Goal: Task Accomplishment & Management: Use online tool/utility

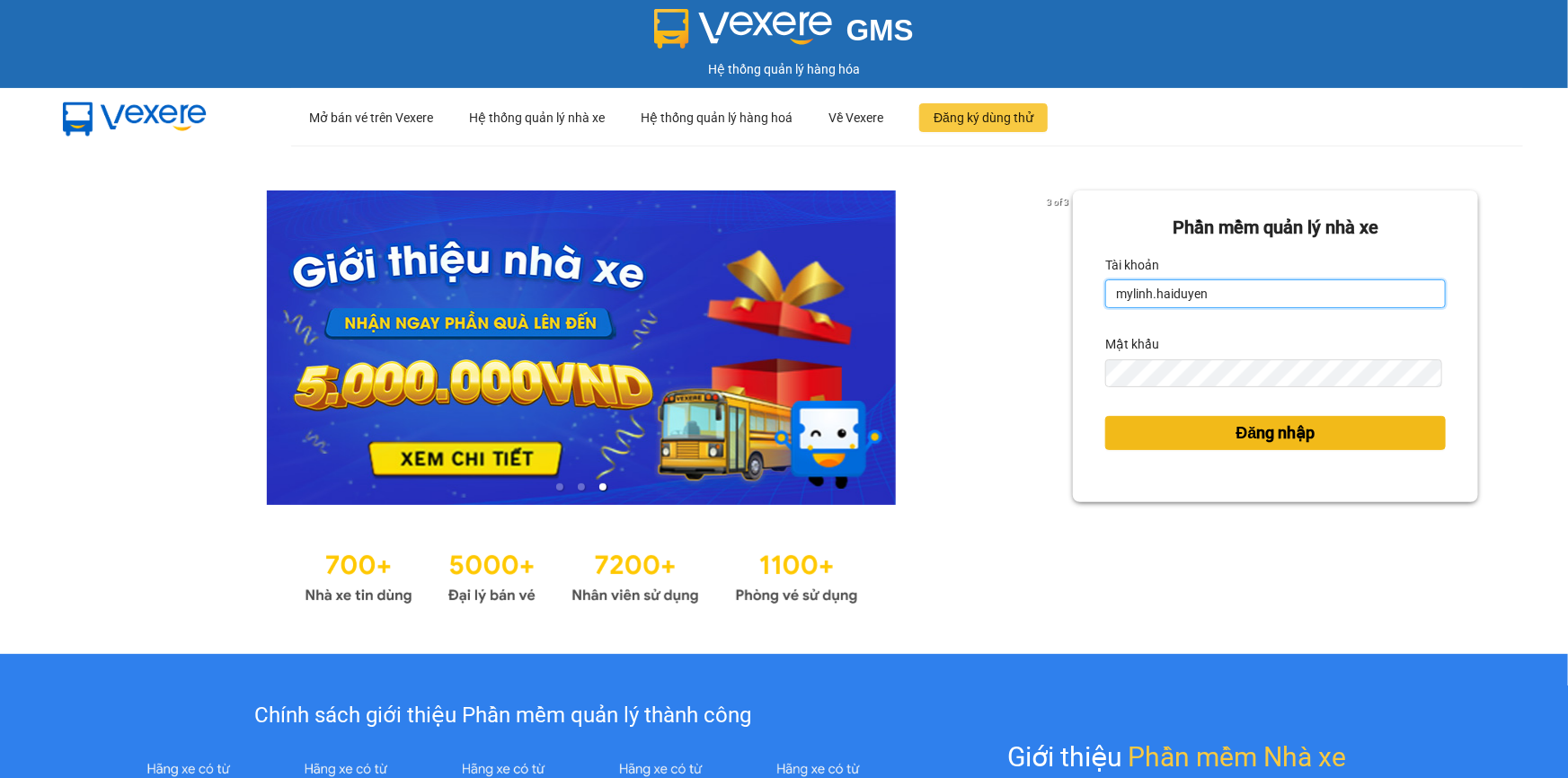
type input "lai.haiduyen"
click at [1176, 444] on button "Đăng nhập" at bounding box center [1276, 433] width 341 height 34
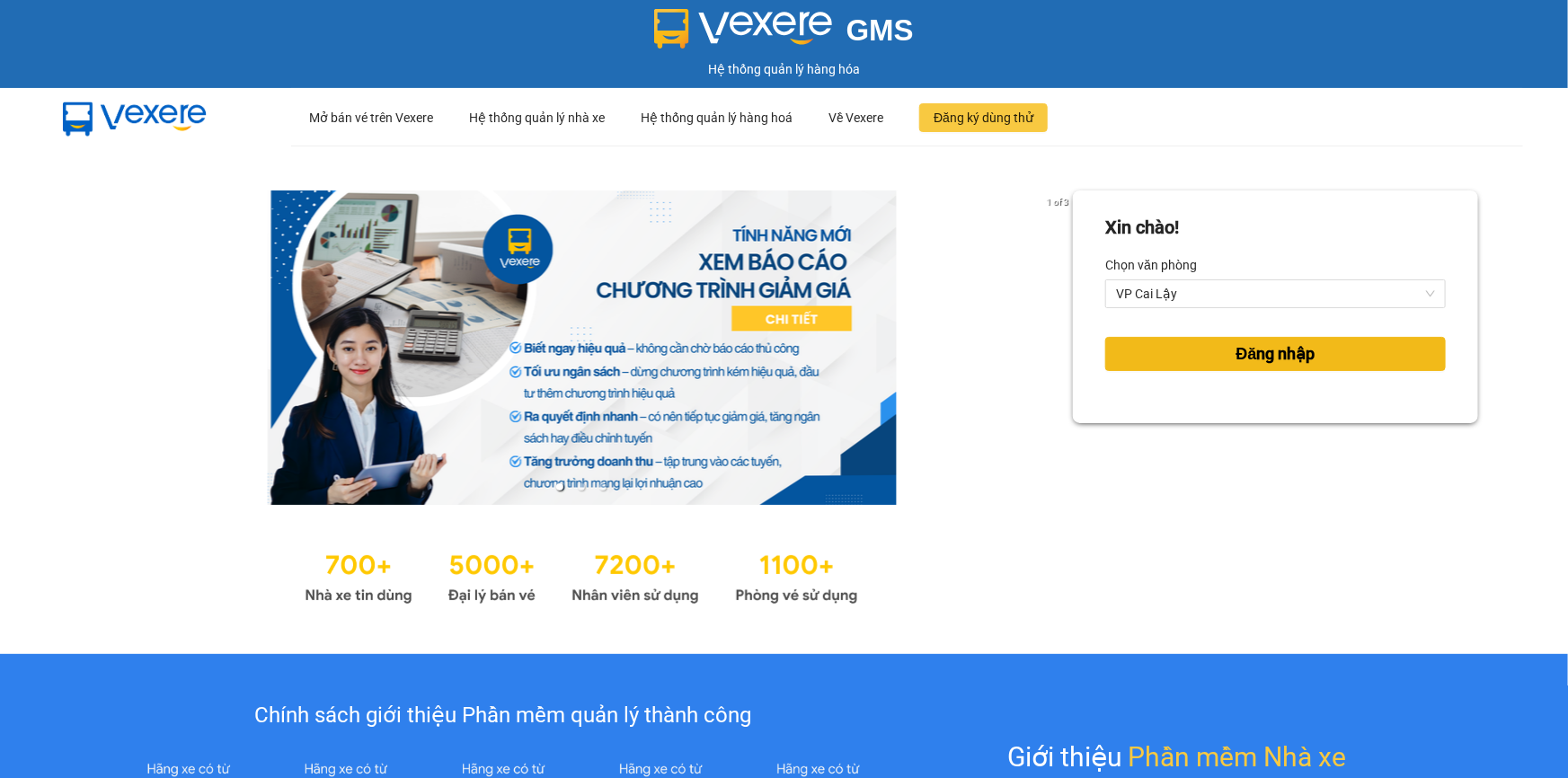
click at [1236, 359] on span "Đăng nhập" at bounding box center [1276, 354] width 79 height 25
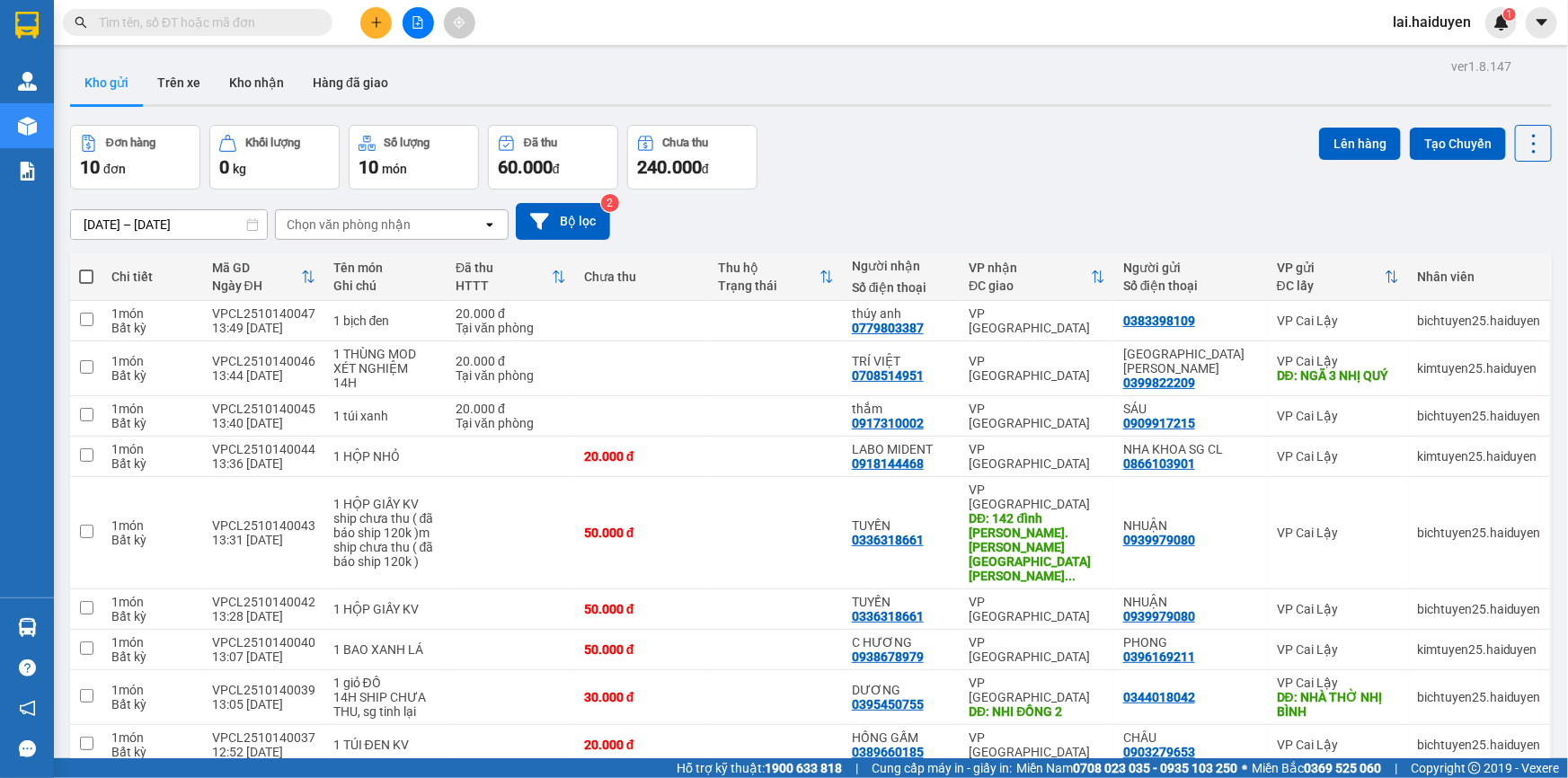
scroll to position [105, 0]
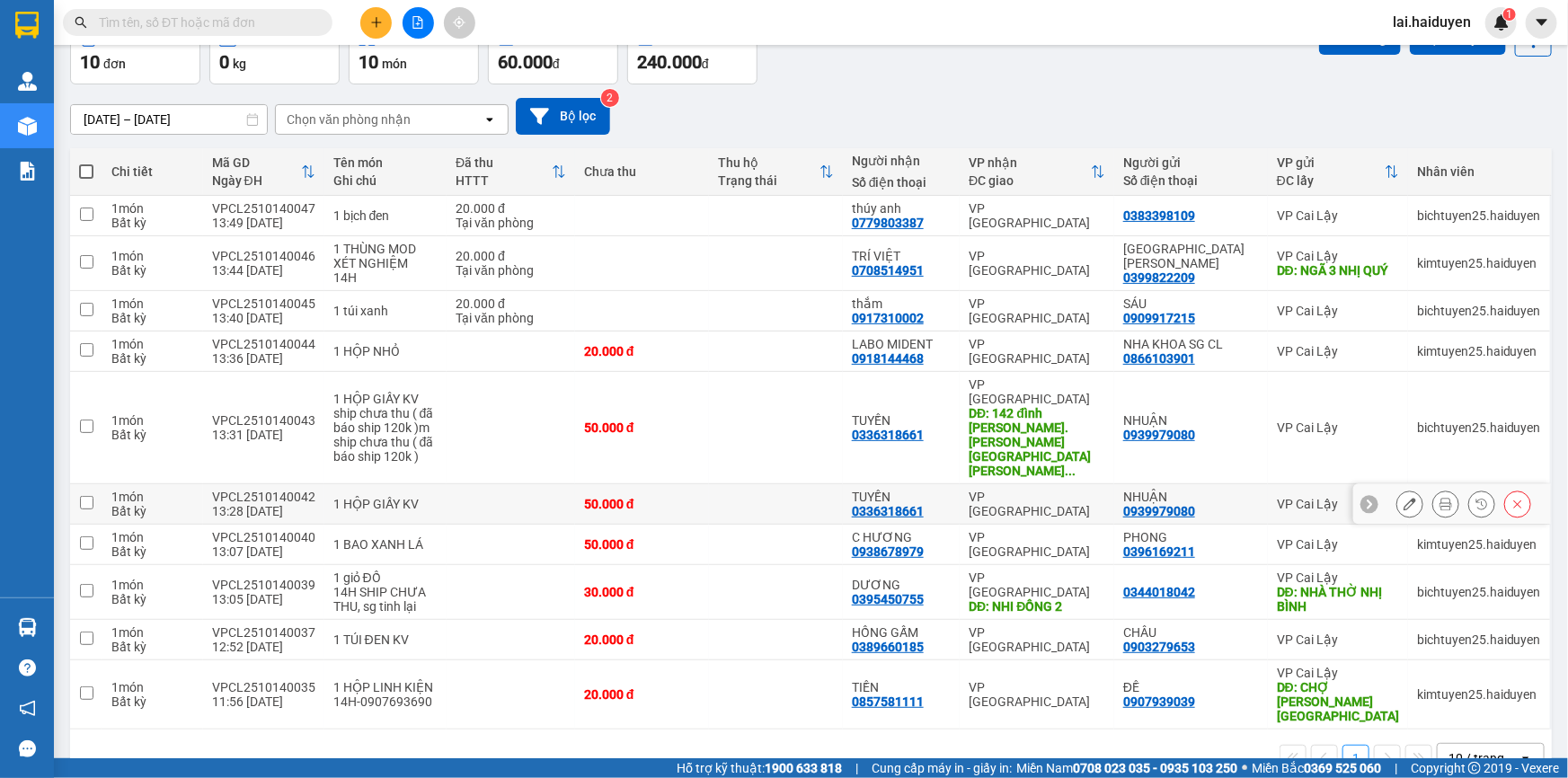
click at [762, 484] on td at bounding box center [776, 504] width 134 height 40
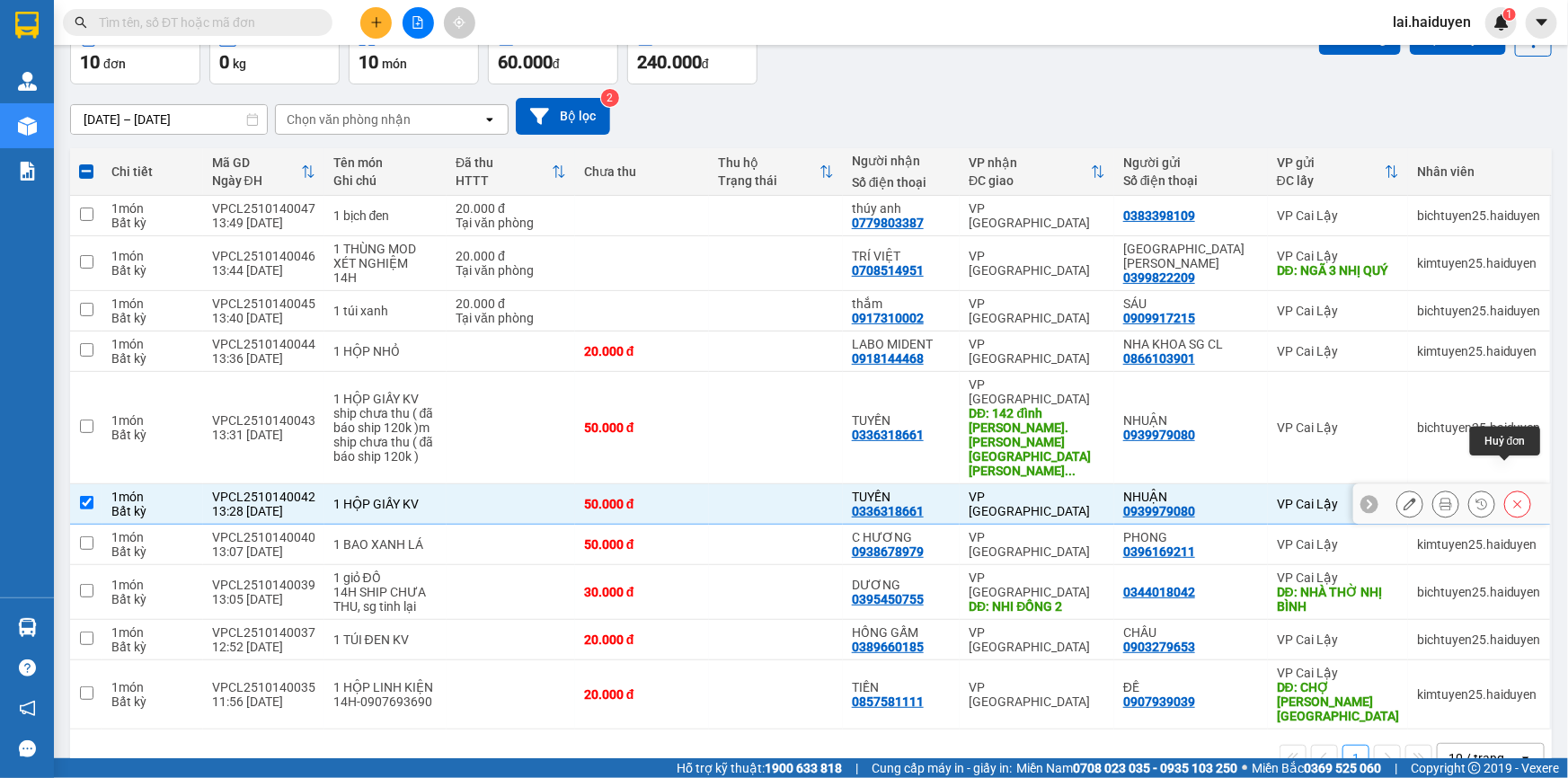
click at [1512, 498] on icon at bounding box center [1518, 504] width 13 height 13
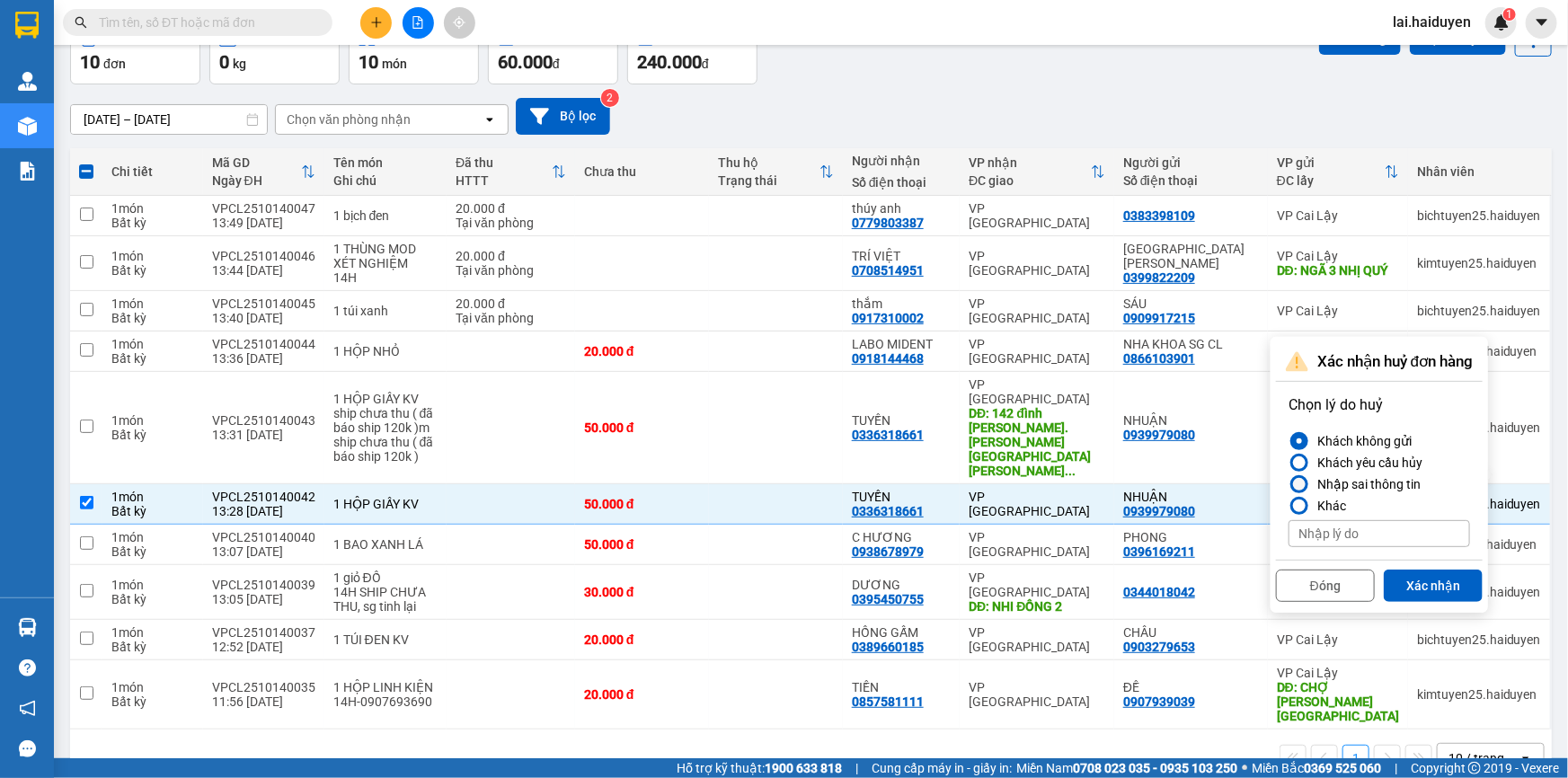
click at [1367, 479] on div "Nhập sai thông tin" at bounding box center [1366, 483] width 110 height 21
click at [1289, 484] on input "Nhập sai thông tin" at bounding box center [1289, 484] width 0 height 0
click at [1459, 590] on button "Xác nhận" at bounding box center [1434, 585] width 99 height 32
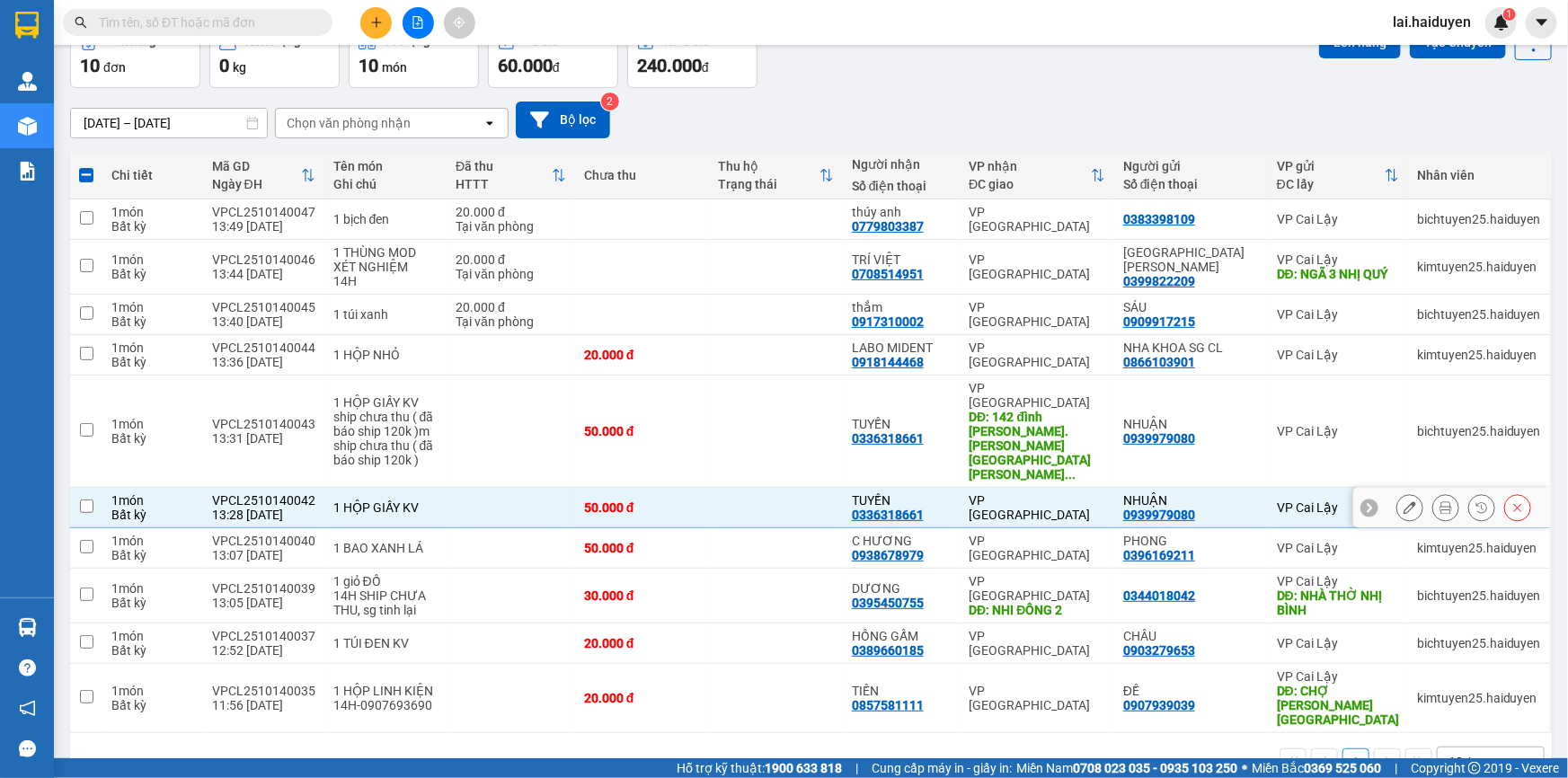
checkbox input "false"
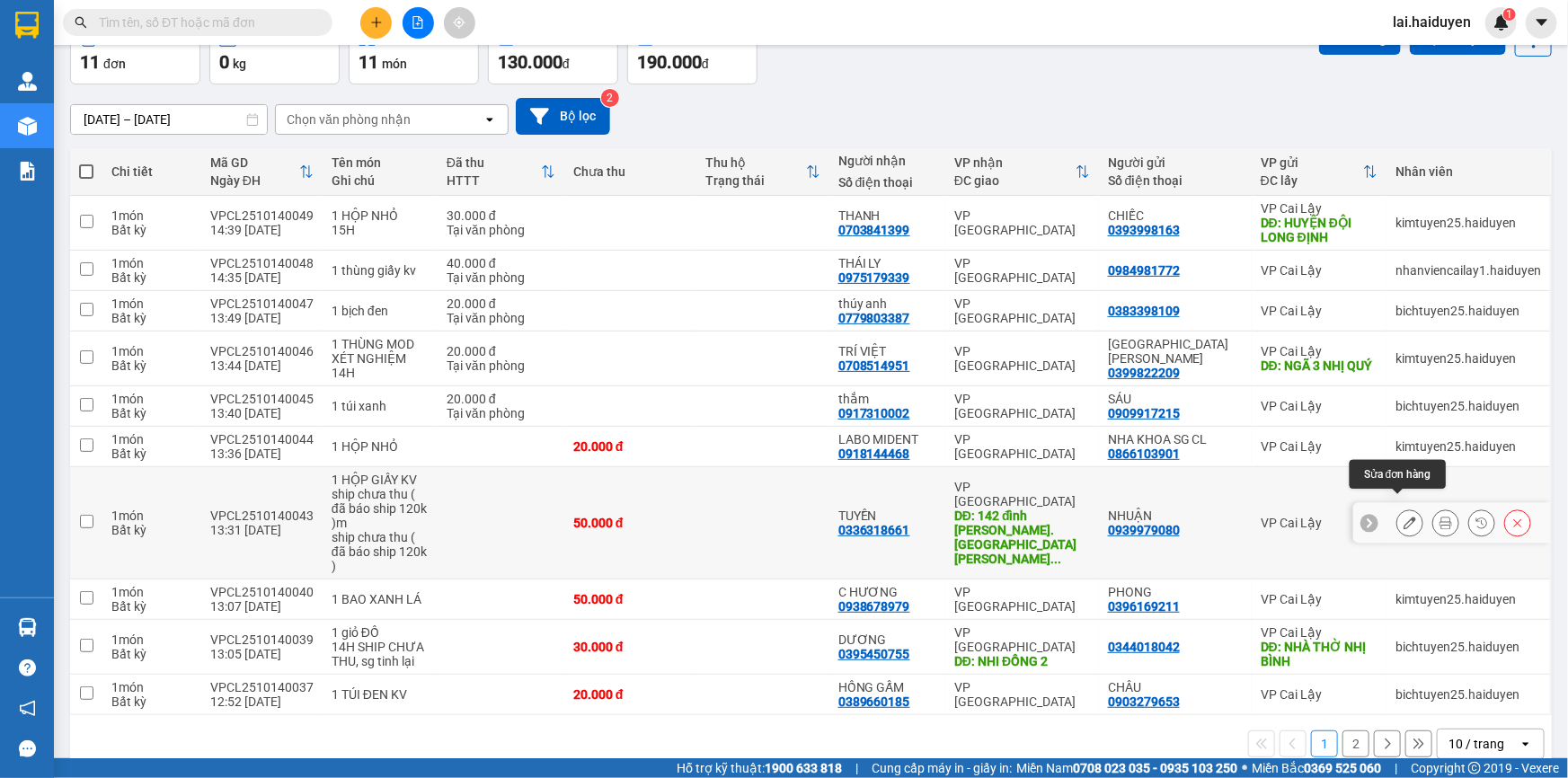
click at [1397, 507] on button at bounding box center [1409, 523] width 25 height 31
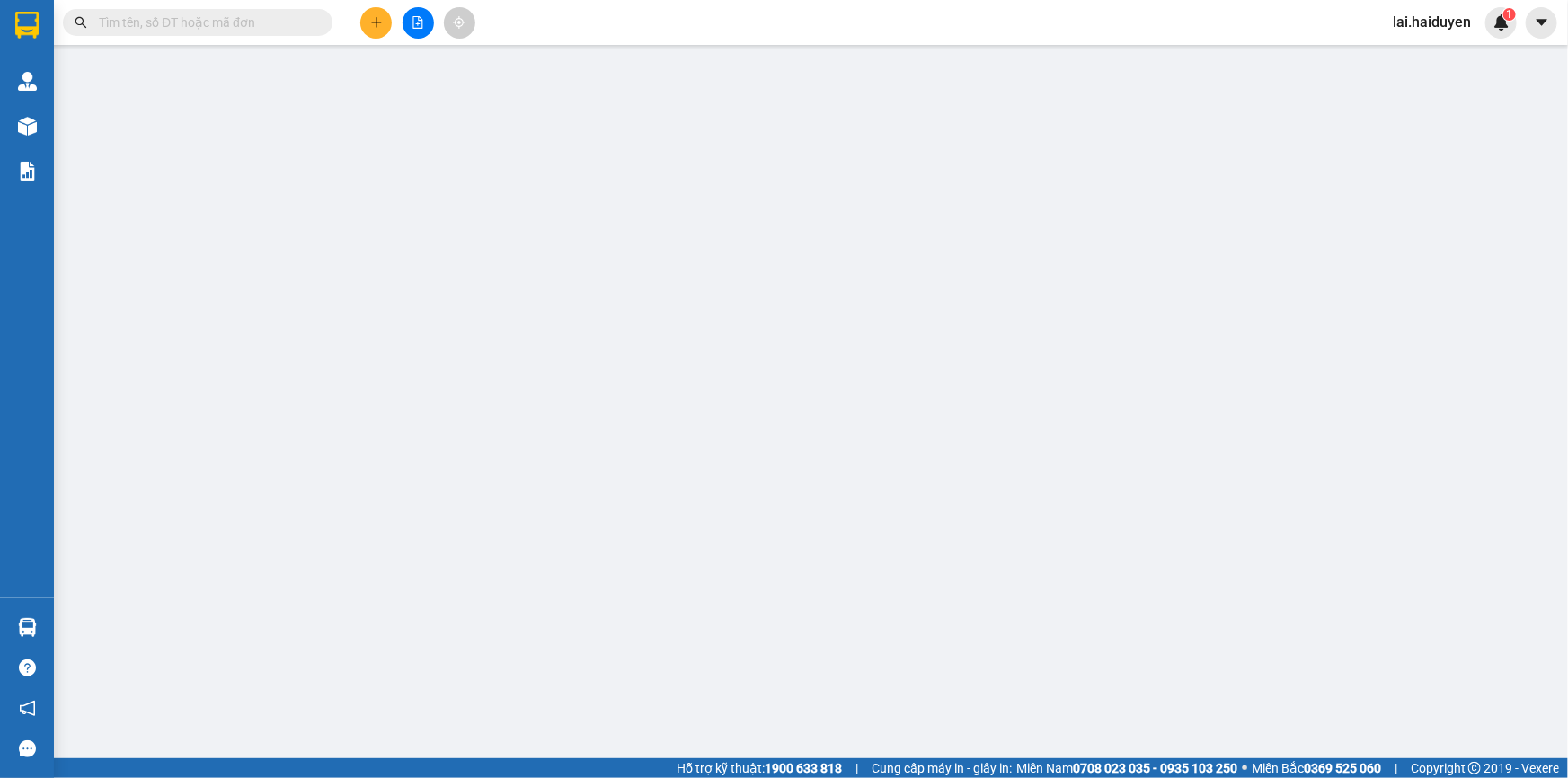
type input "0939979080"
type input "NHUẬN"
type input "0336318661"
type input "TUYỀN"
type input "142 đình [PERSON_NAME]. [PERSON_NAME][GEOGRAPHIC_DATA][PERSON_NAME] [GEOGRAPHIC…"
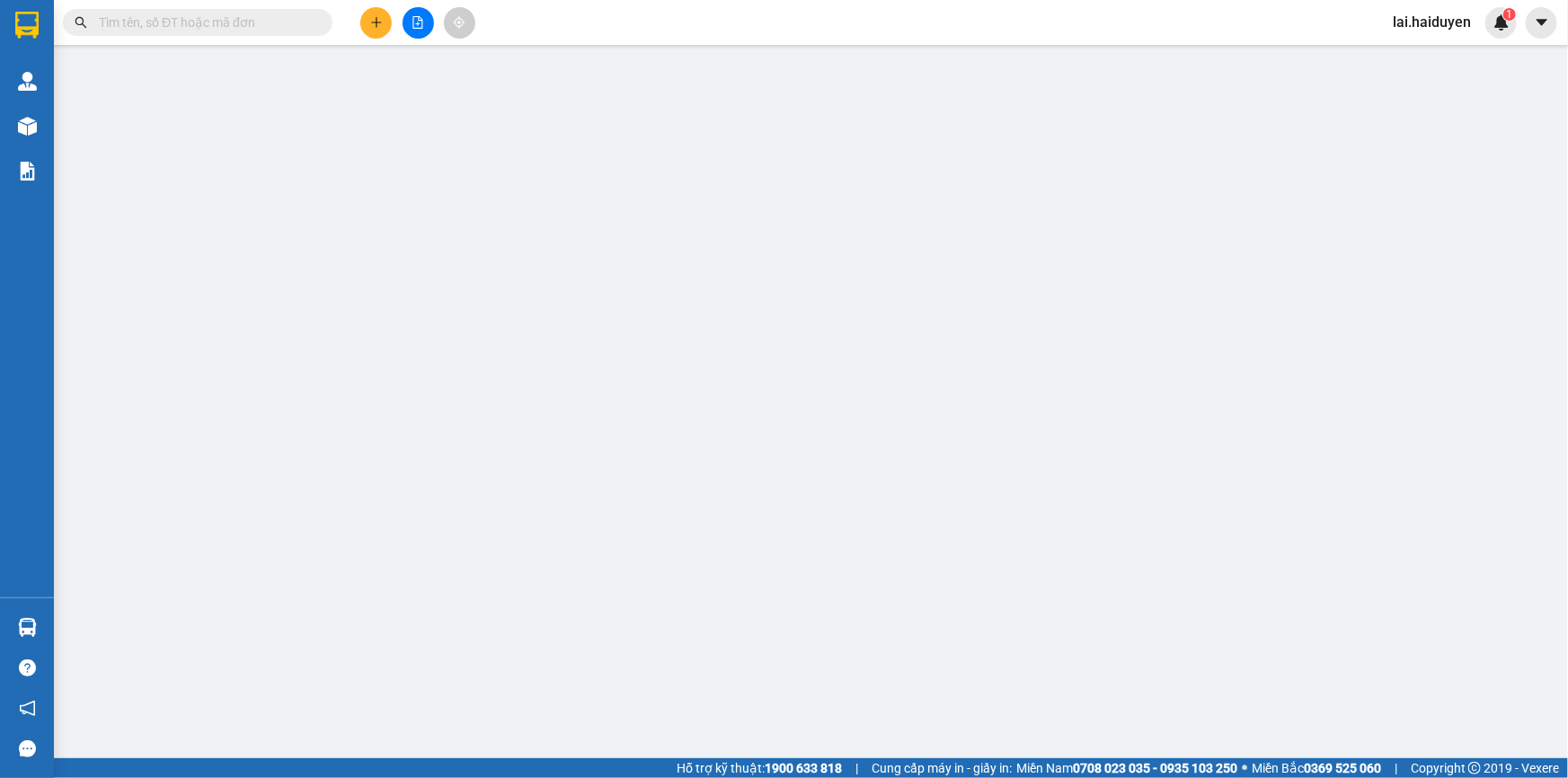
type input "0"
type input "50.000"
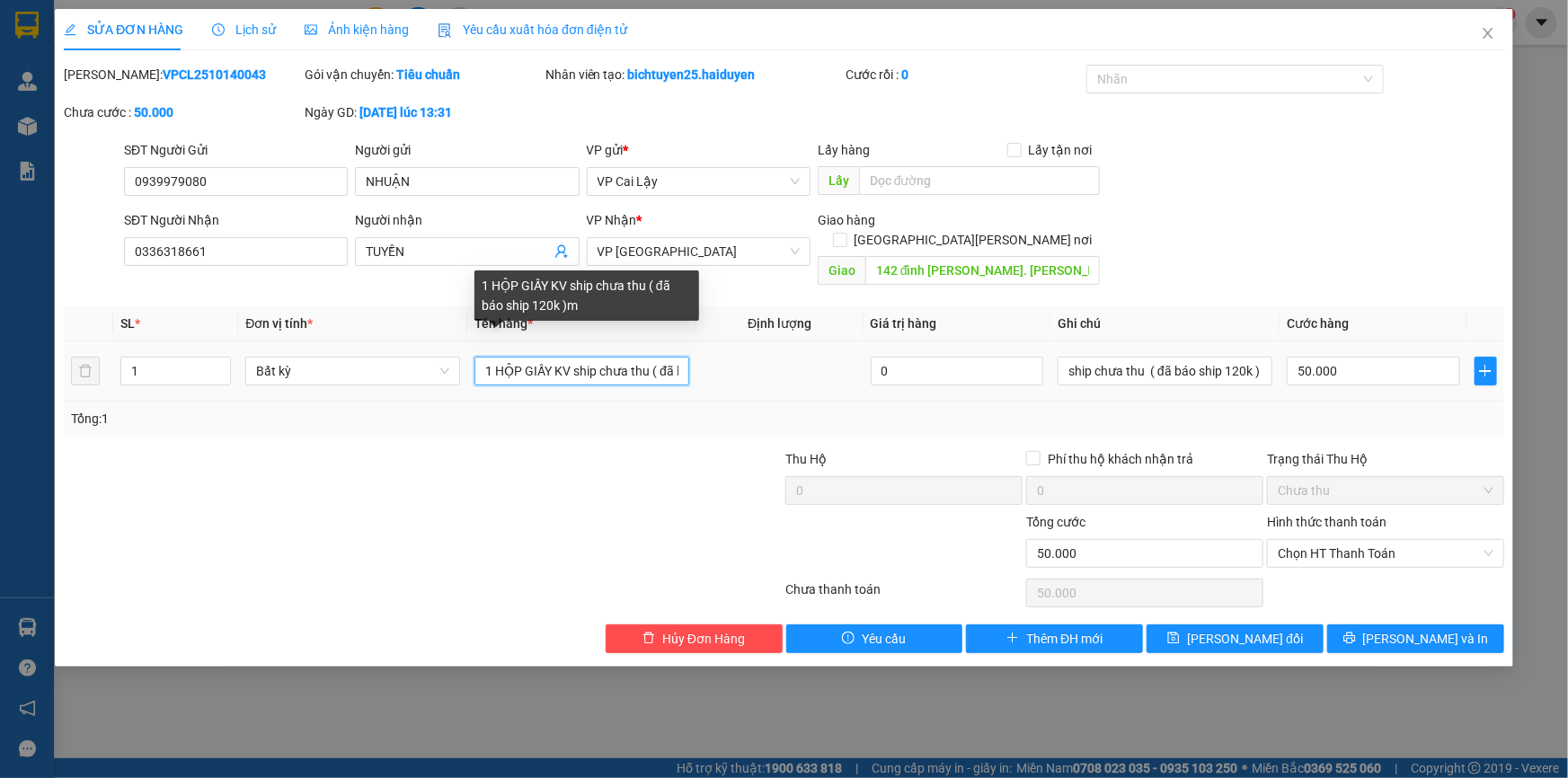
click at [657, 356] on input "1 HỘP GIẤY KV ship chưa thu ( đã báo ship 120k )m" at bounding box center [582, 370] width 215 height 28
click at [637, 356] on input "1 HỘP GIẤY KV ship chưa thu ( đã báo ship 120k )" at bounding box center [582, 370] width 215 height 28
click at [645, 360] on input "1 HỘP GIẤY KV ship chưa thu ( đã báo ship 120k )" at bounding box center [582, 370] width 215 height 28
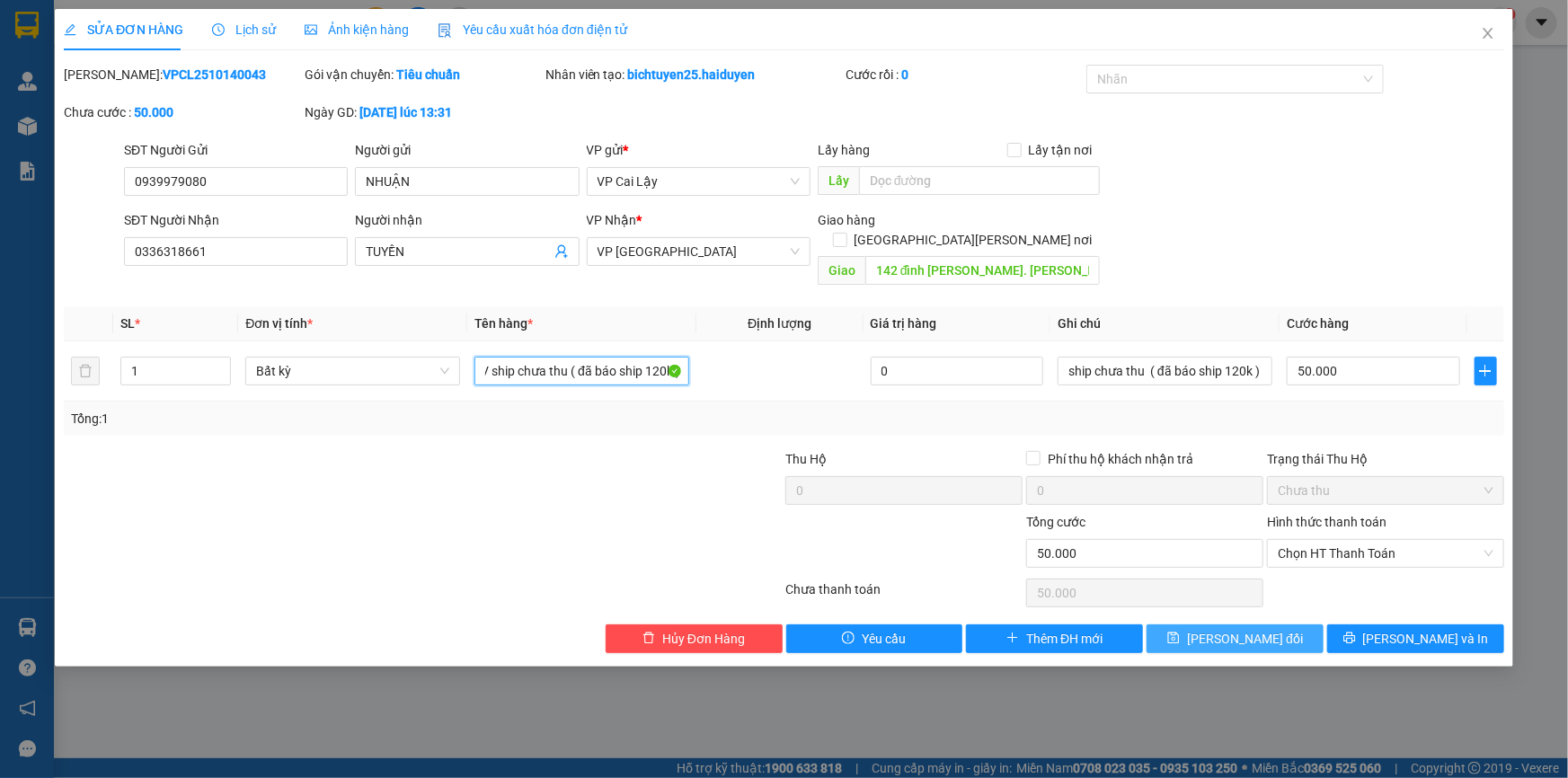
type input "1 HỘP GIẤY KV ship chưa thu ( đã báo ship 120k )"
click at [1213, 628] on span "[PERSON_NAME] đổi" at bounding box center [1245, 638] width 116 height 20
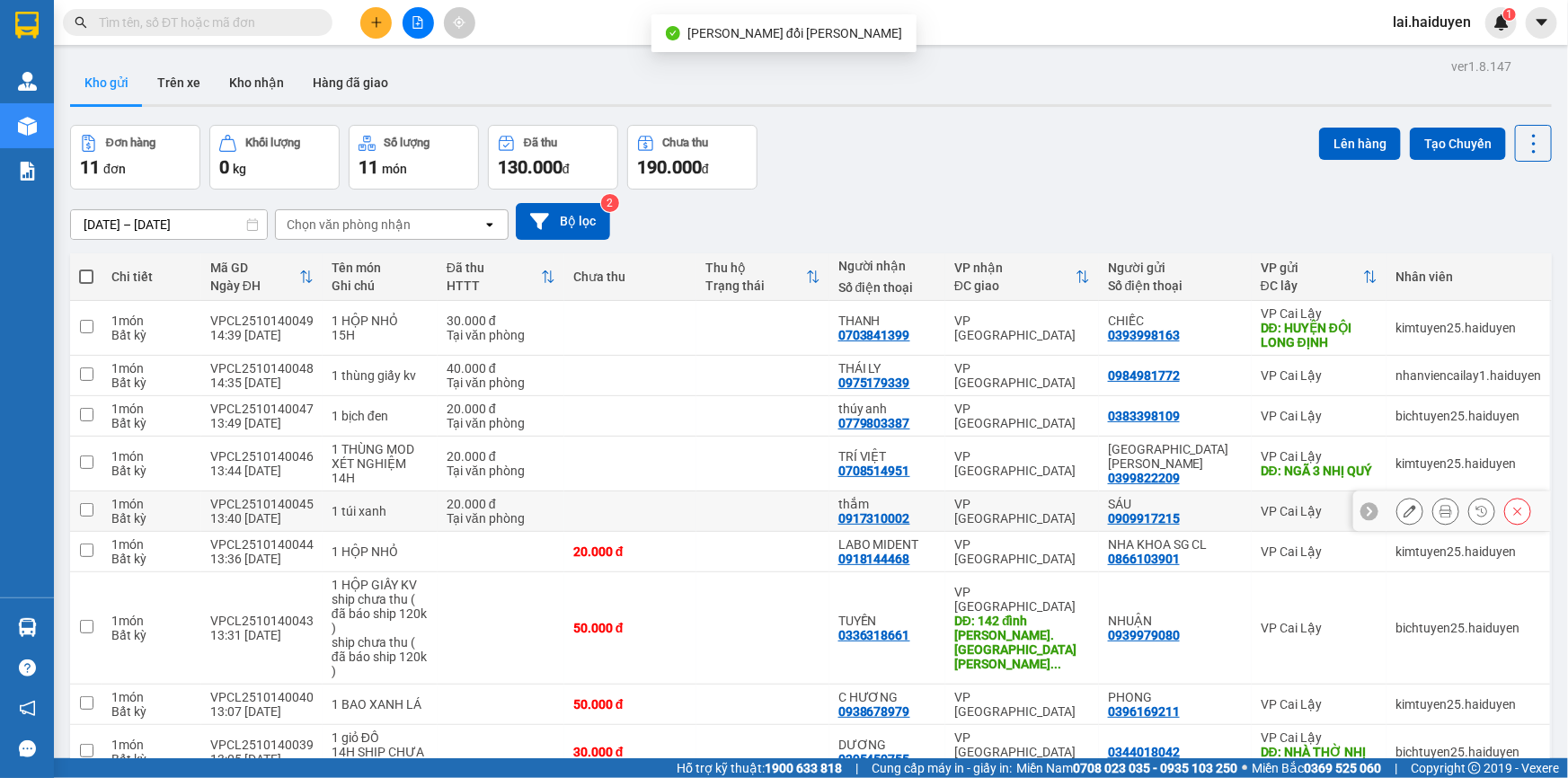
scroll to position [105, 0]
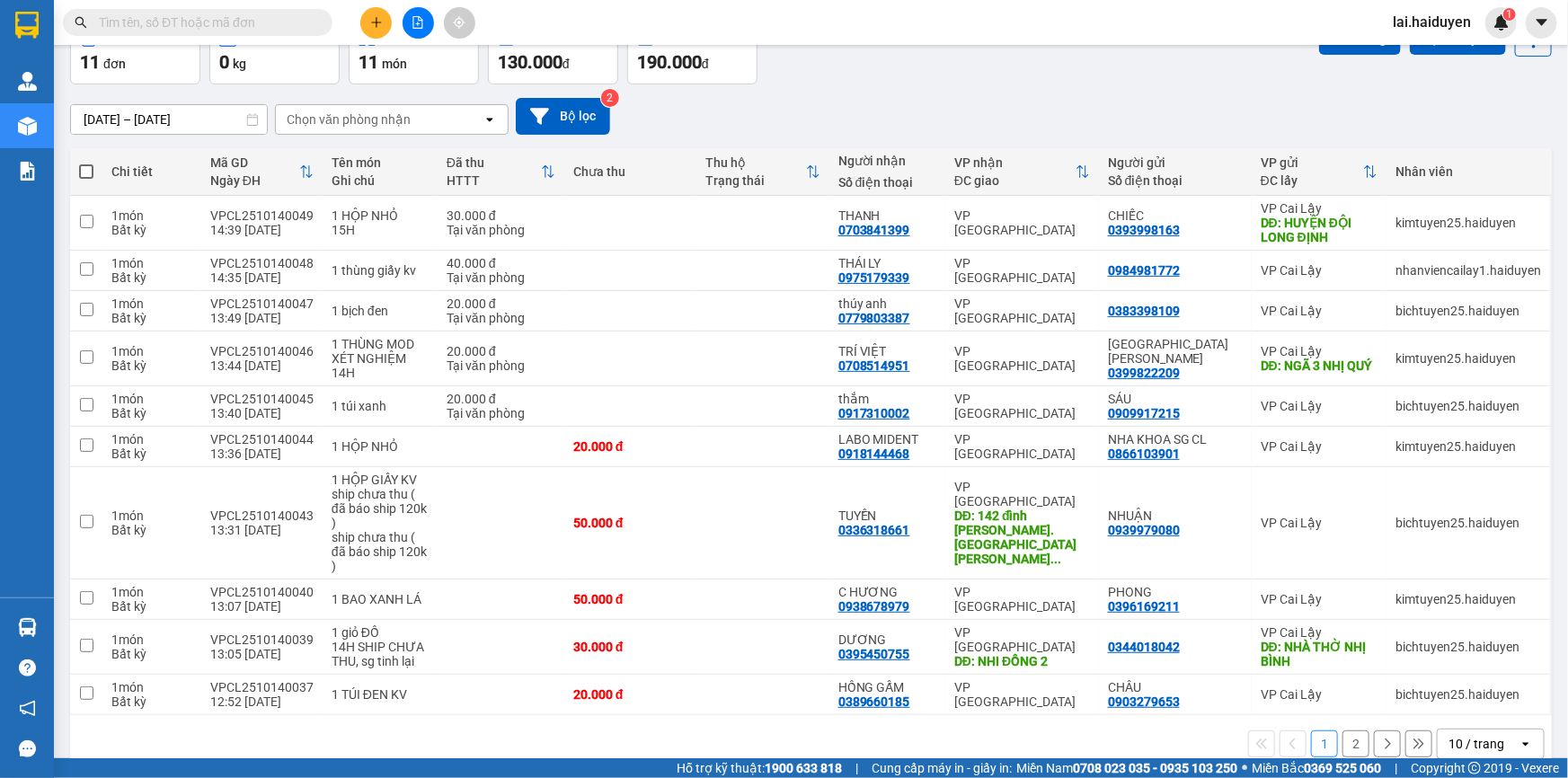
click at [1471, 735] on div "10 / trang" at bounding box center [1476, 744] width 56 height 18
click at [1460, 668] on span "100 / trang" at bounding box center [1471, 674] width 64 height 18
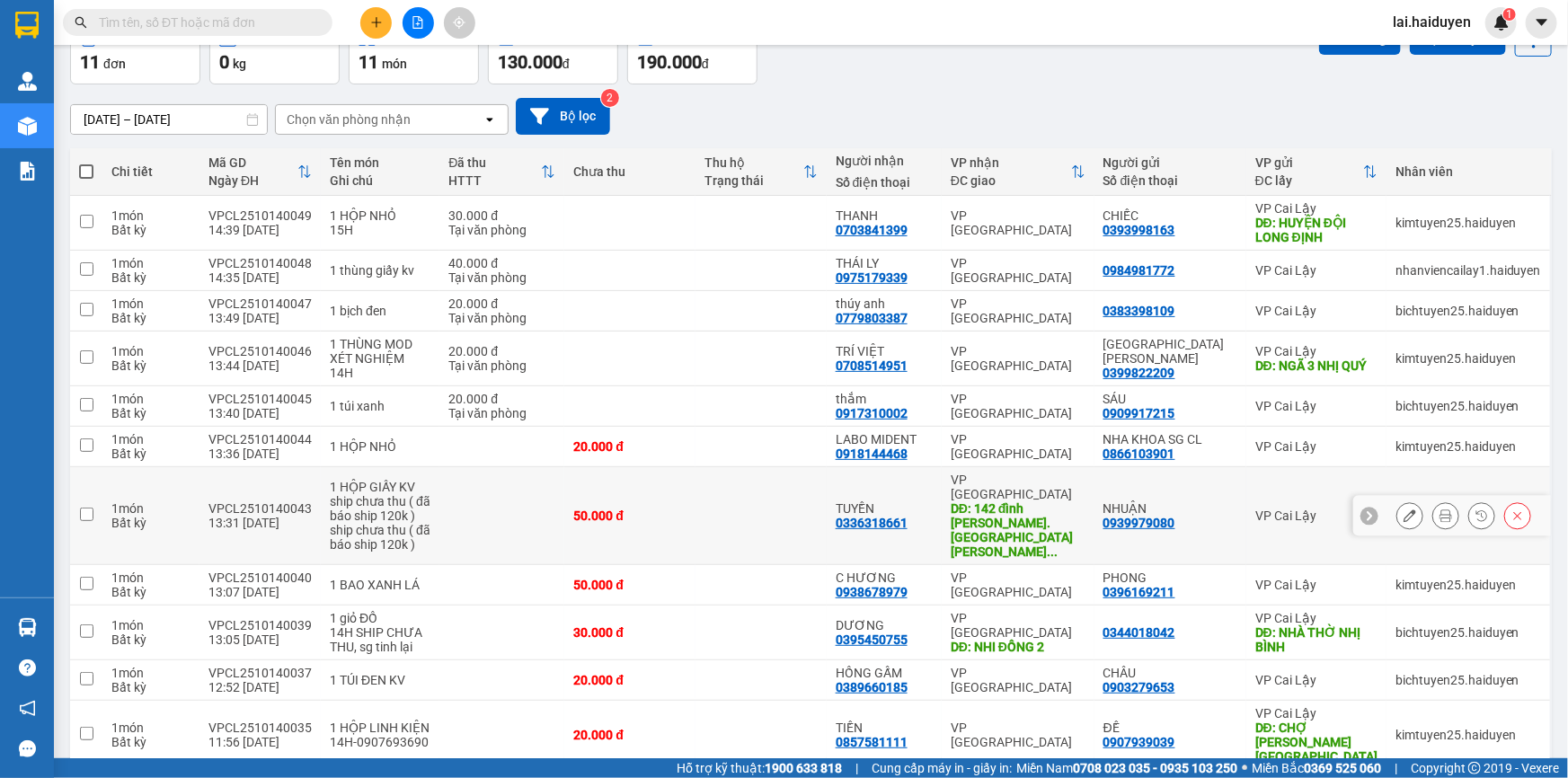
scroll to position [160, 0]
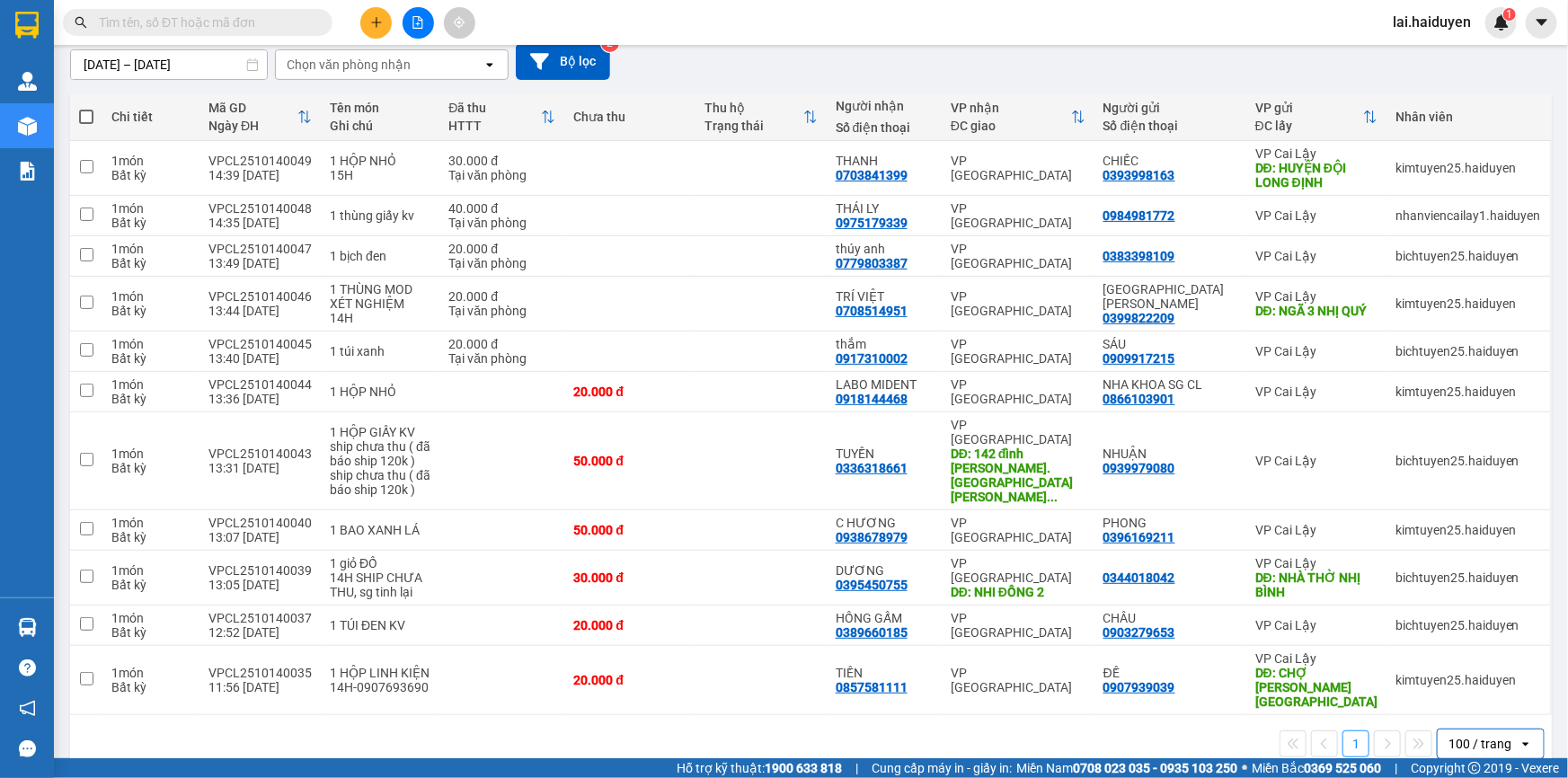
click at [424, 18] on button at bounding box center [418, 23] width 31 height 31
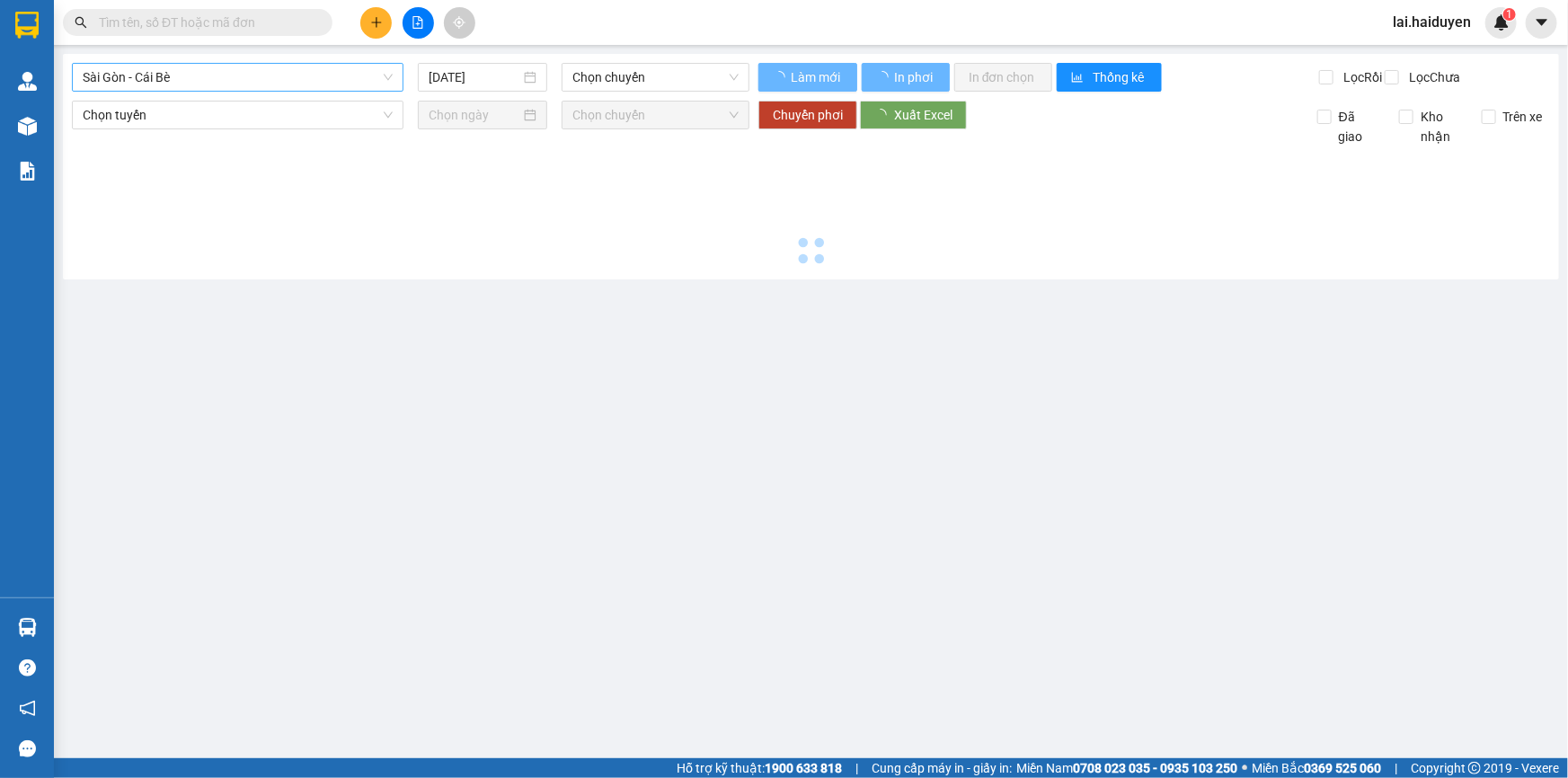
drag, startPoint x: 272, startPoint y: 73, endPoint x: 267, endPoint y: 88, distance: 15.8
click at [272, 73] on span "Sài Gòn - Cái Bè" at bounding box center [237, 76] width 310 height 27
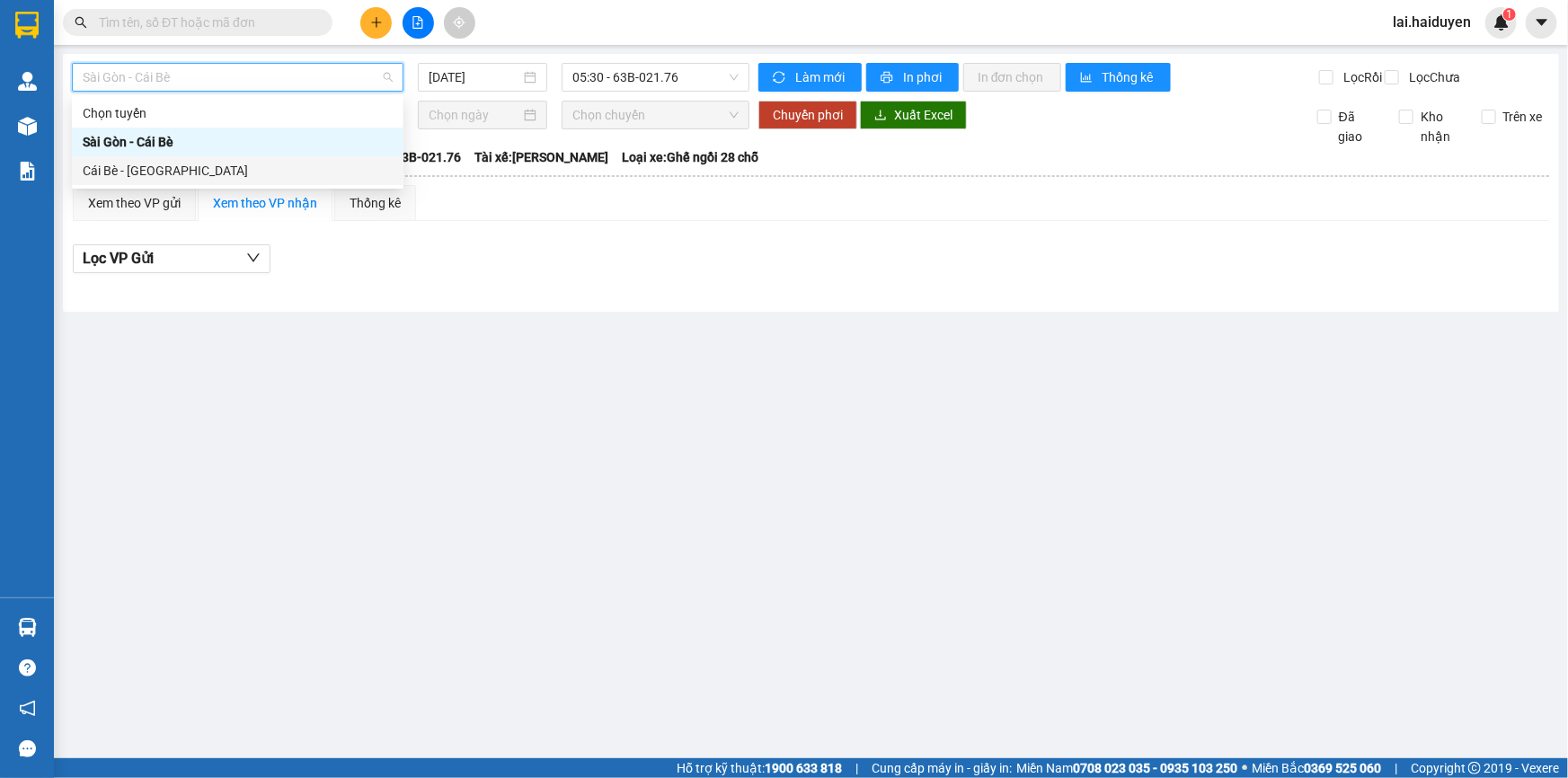
click at [266, 166] on div "Cái Bè - [GEOGRAPHIC_DATA]" at bounding box center [237, 171] width 310 height 20
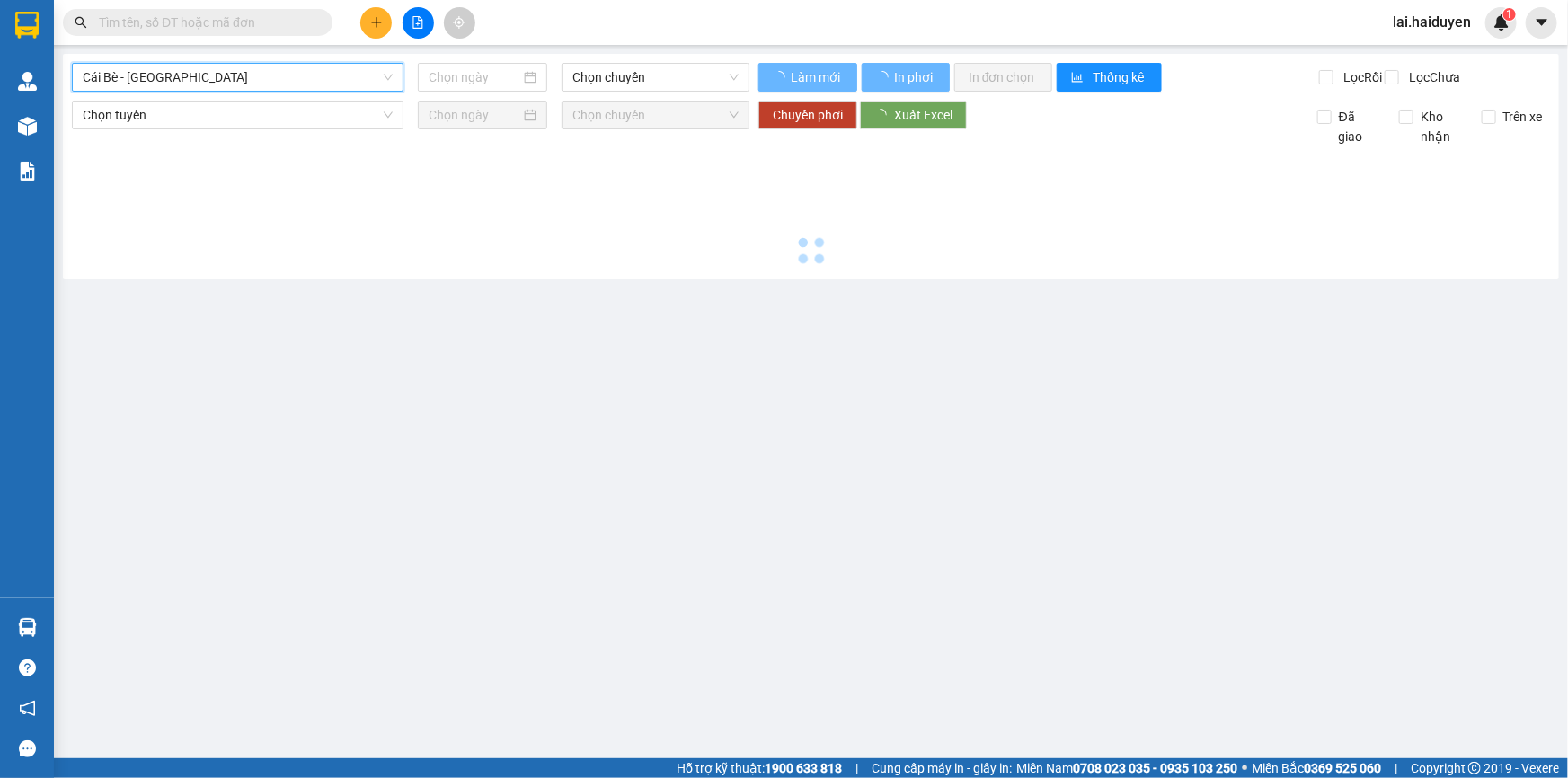
type input "[DATE]"
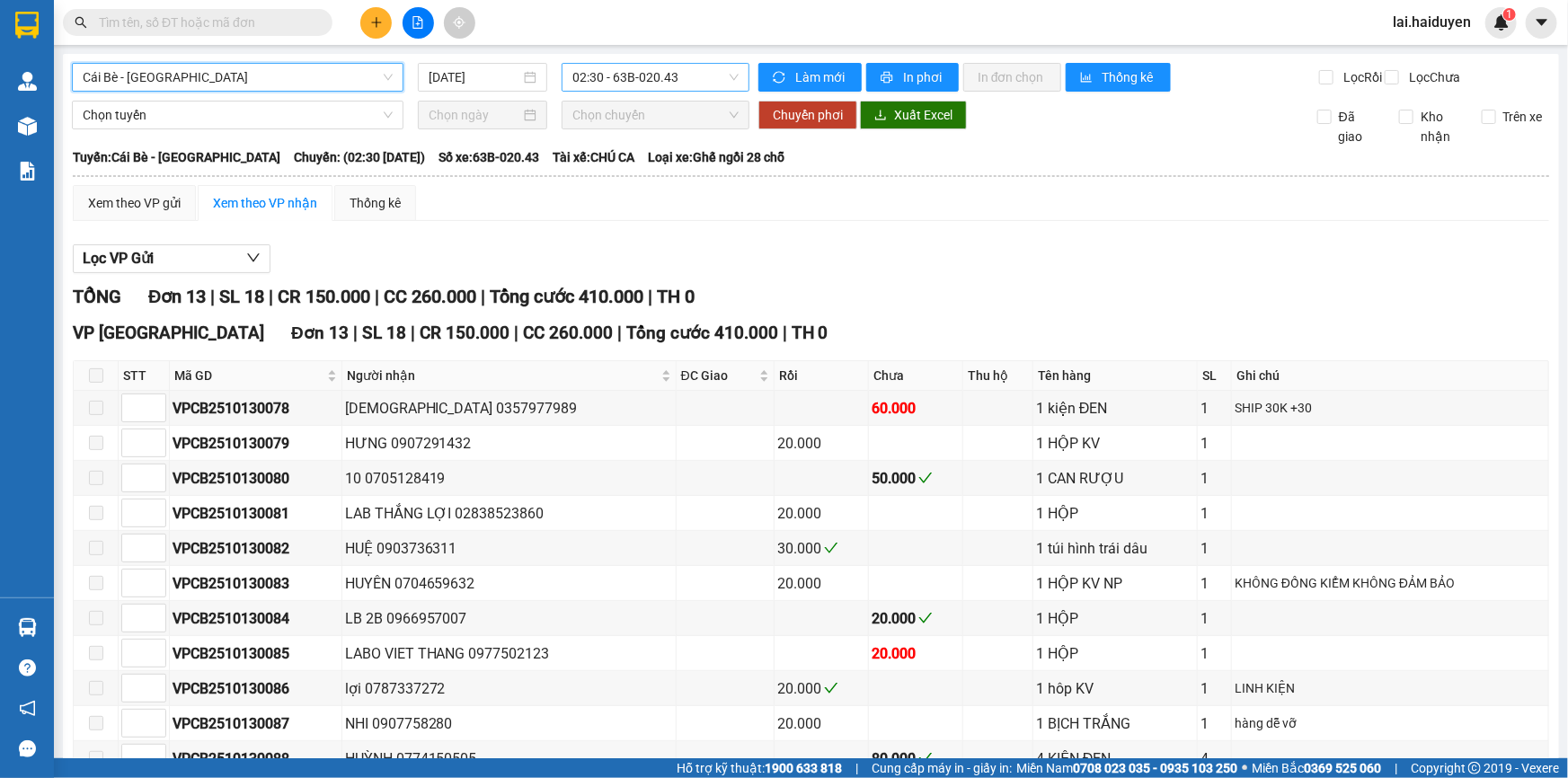
click at [665, 72] on span "02:30 - 63B-020.43" at bounding box center [655, 76] width 166 height 27
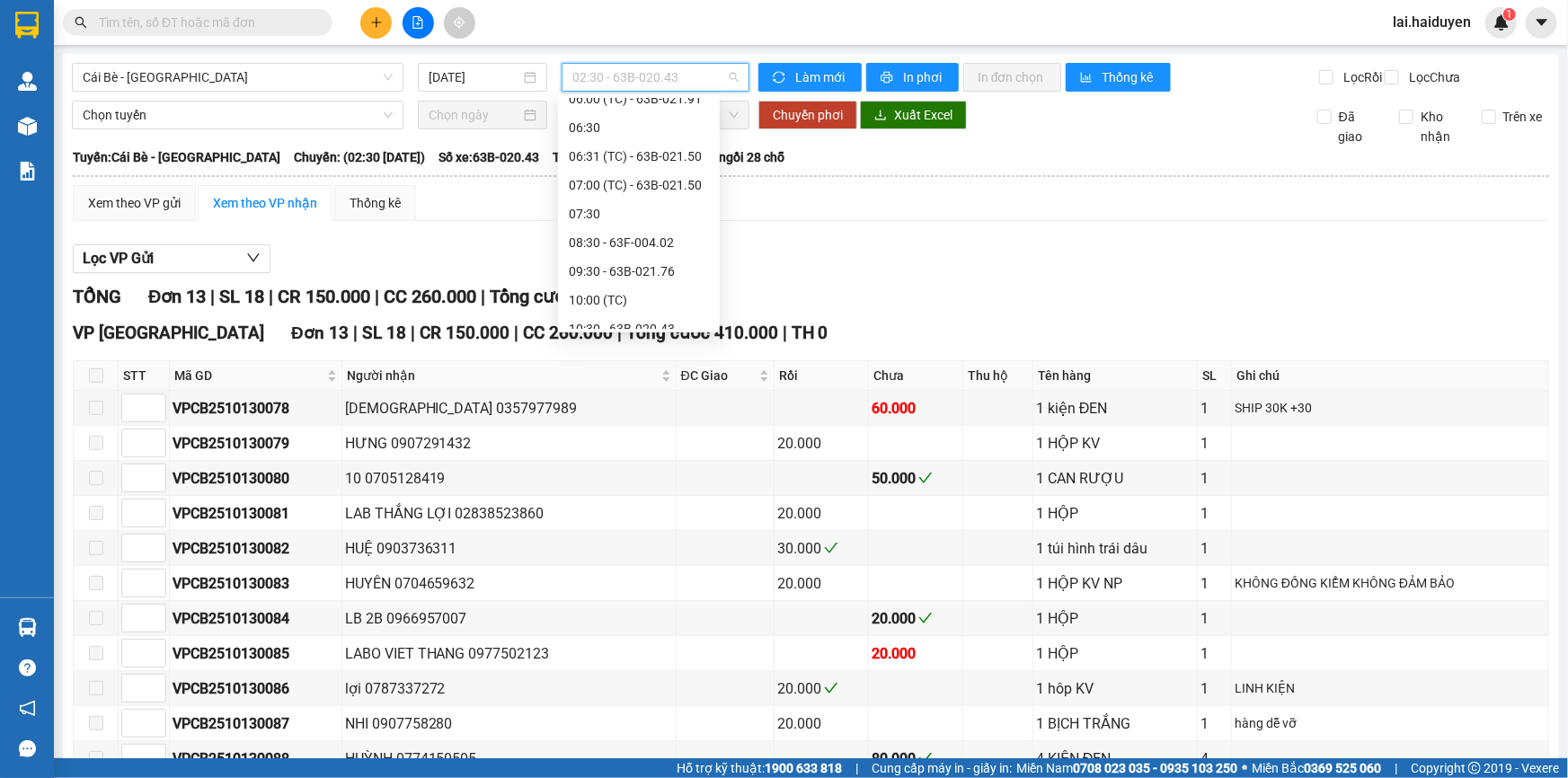
scroll to position [408, 0]
click at [642, 139] on div "10:00 (TC)" at bounding box center [639, 137] width 141 height 20
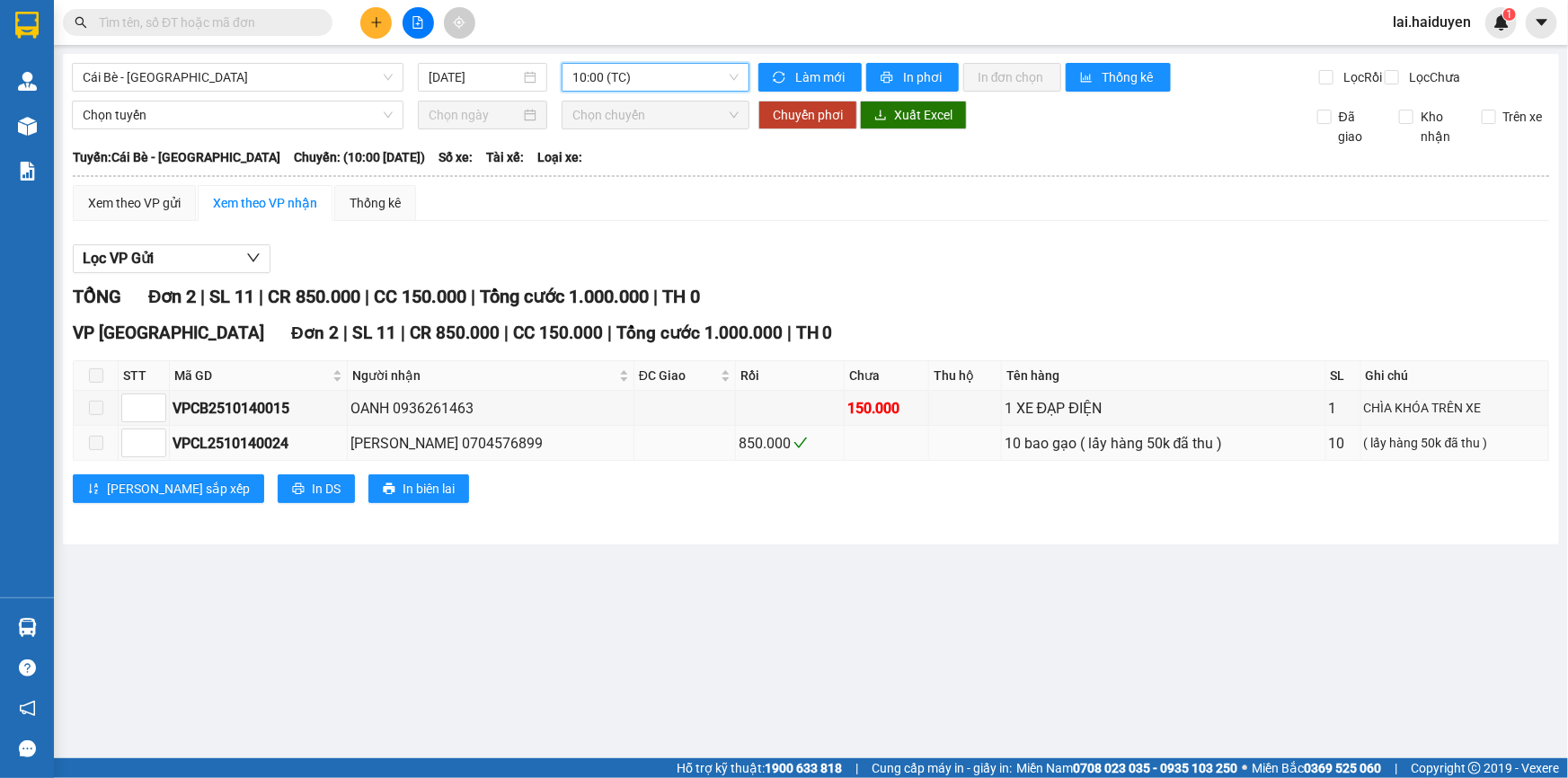
click at [258, 455] on div "VPCL2510140024" at bounding box center [258, 443] width 172 height 22
copy div "VPCL2510140024"
click at [155, 18] on input "text" at bounding box center [205, 23] width 212 height 20
paste input "VPCL2510140024"
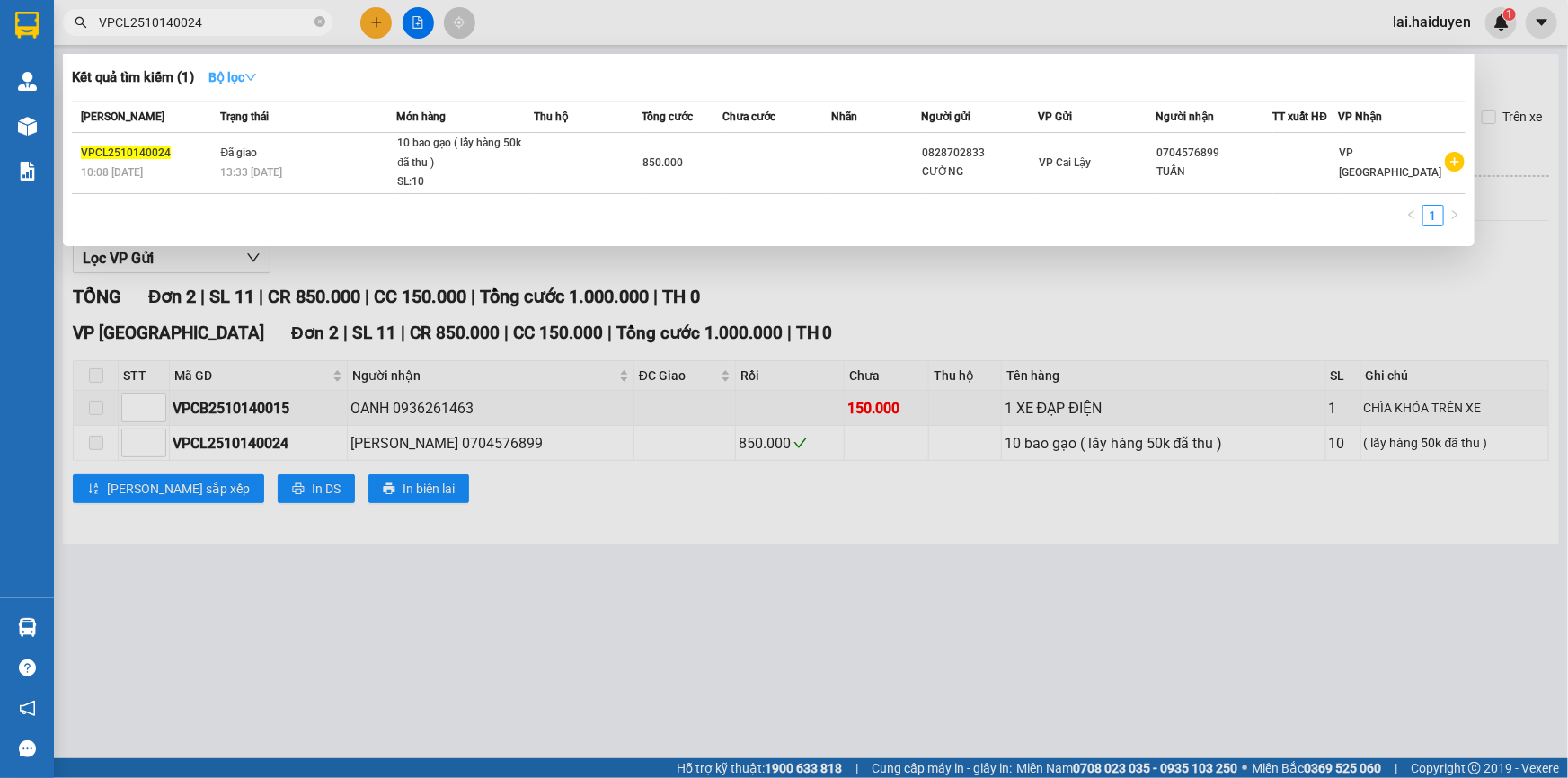
type input "VPCL2510140024"
click at [740, 607] on div at bounding box center [784, 389] width 1568 height 778
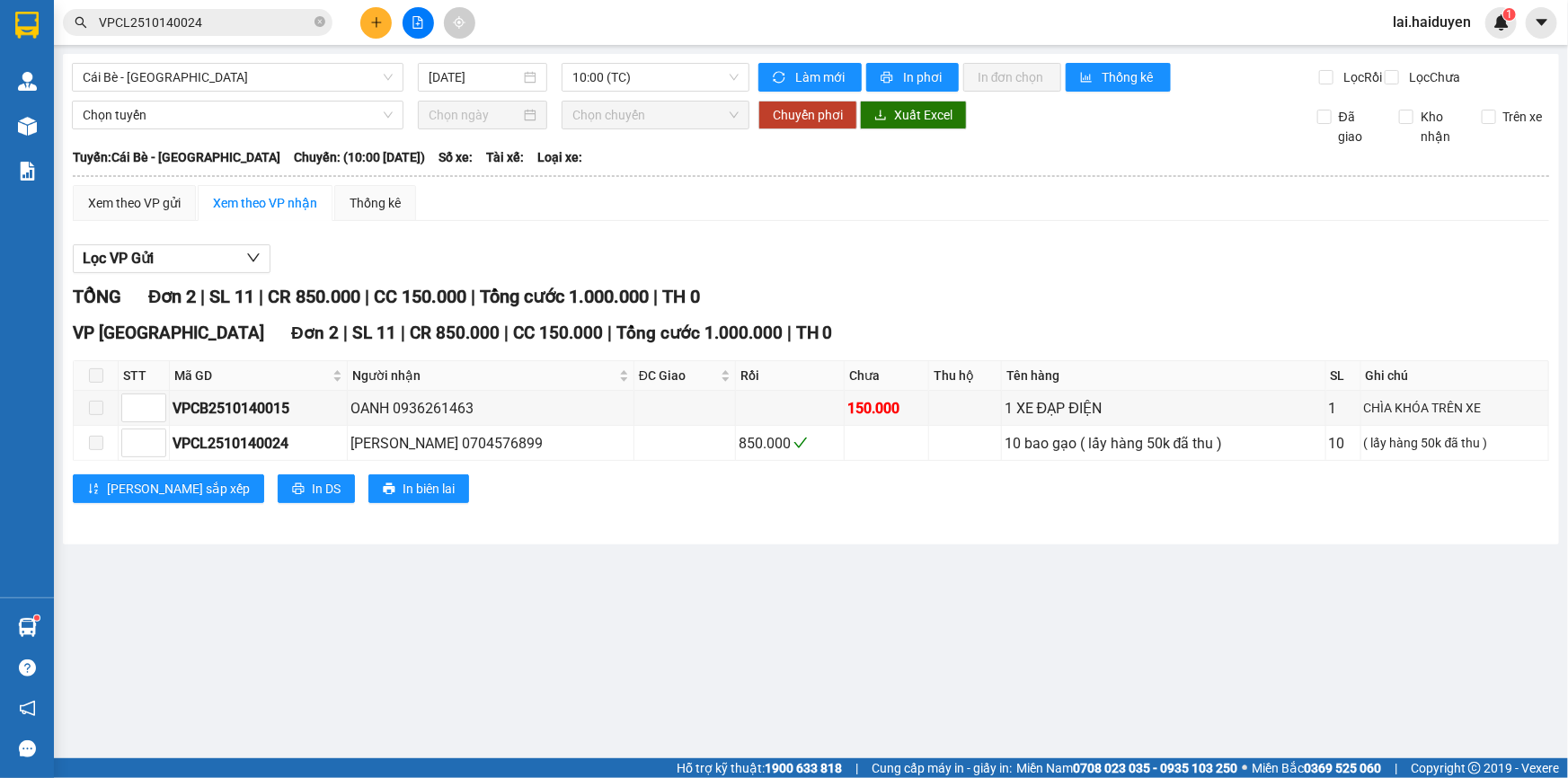
click at [183, 22] on input "VPCL2510140024" at bounding box center [205, 23] width 212 height 20
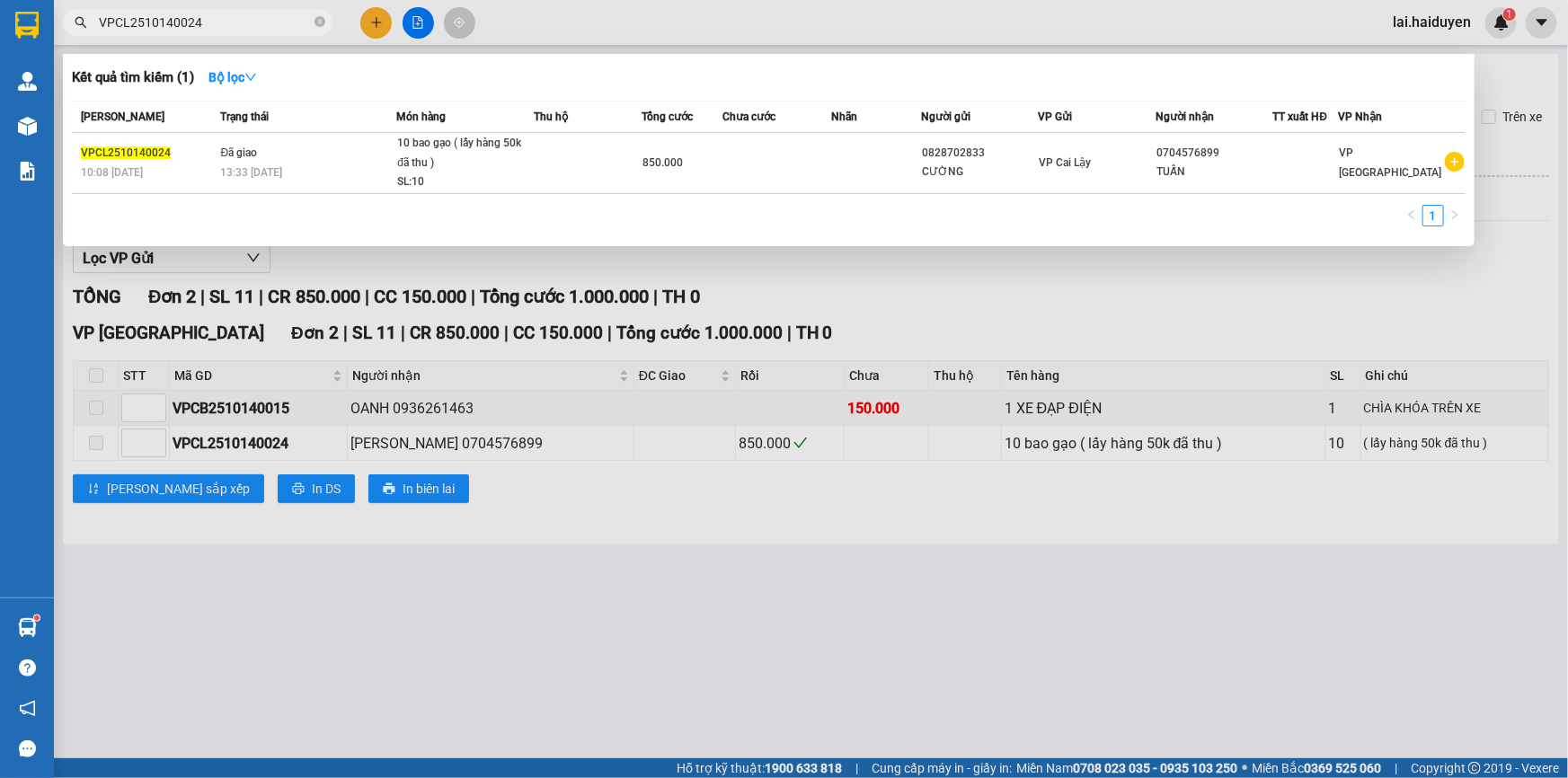
click at [183, 22] on input "VPCL2510140024" at bounding box center [205, 23] width 212 height 20
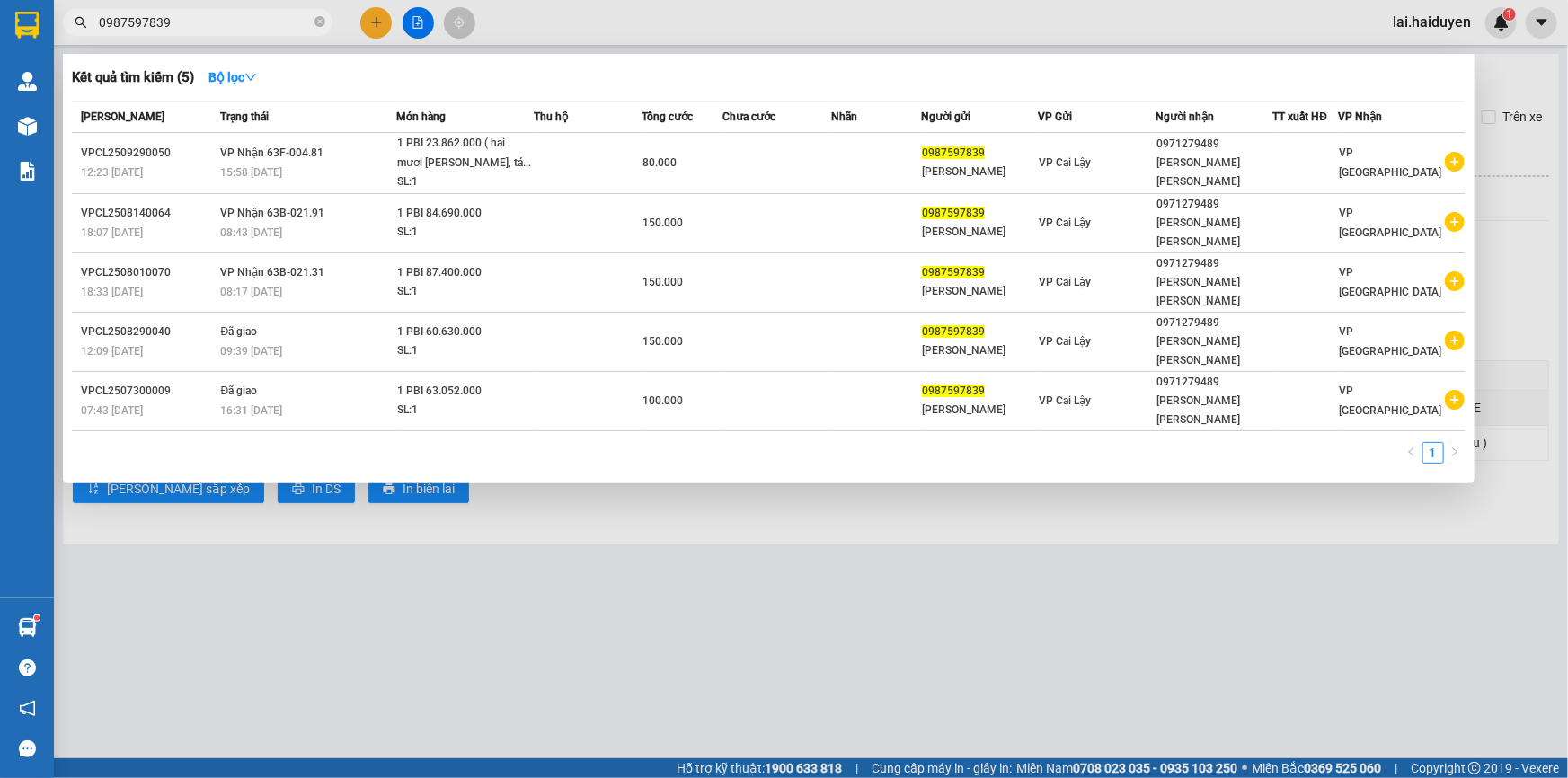
type input "0987597839"
